Goal: Navigation & Orientation: Find specific page/section

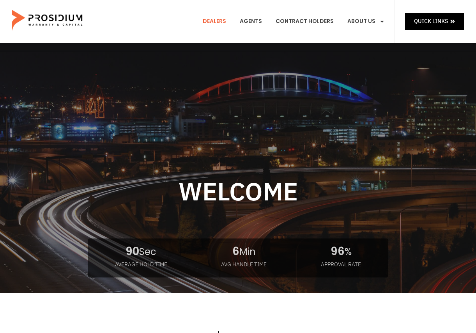
click at [219, 20] on link "Dealers" at bounding box center [214, 21] width 35 height 29
